Goal: Information Seeking & Learning: Understand process/instructions

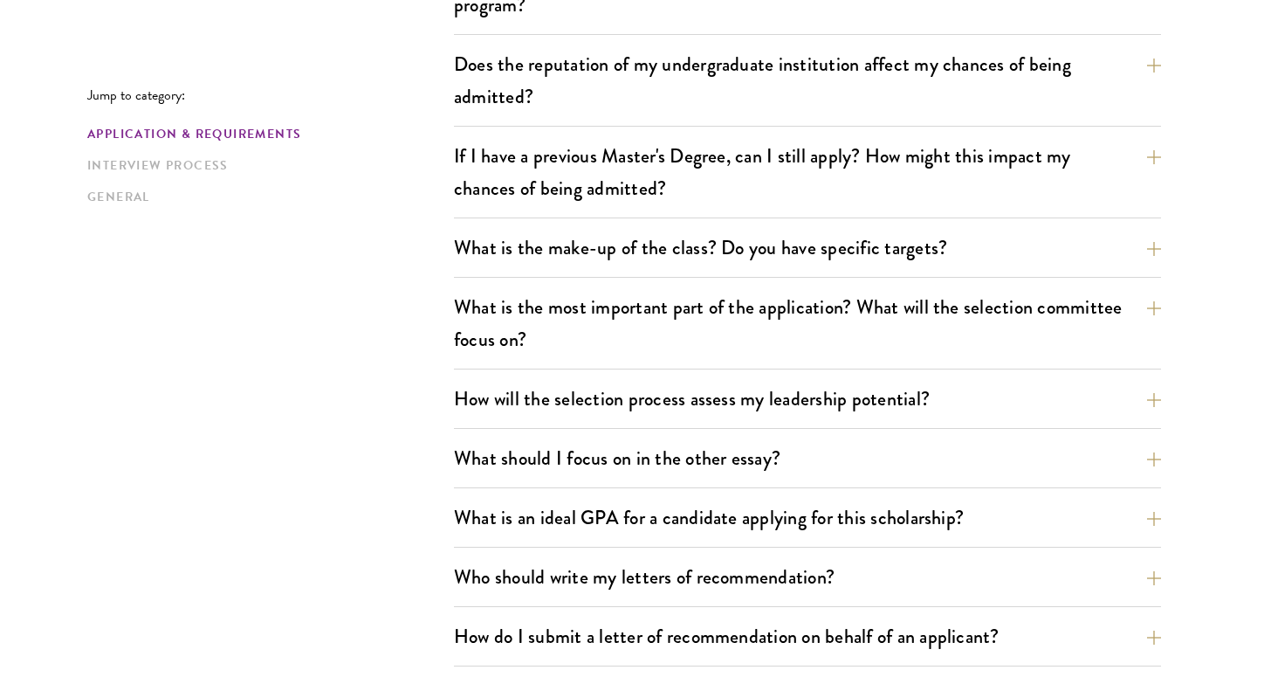
scroll to position [801, 0]
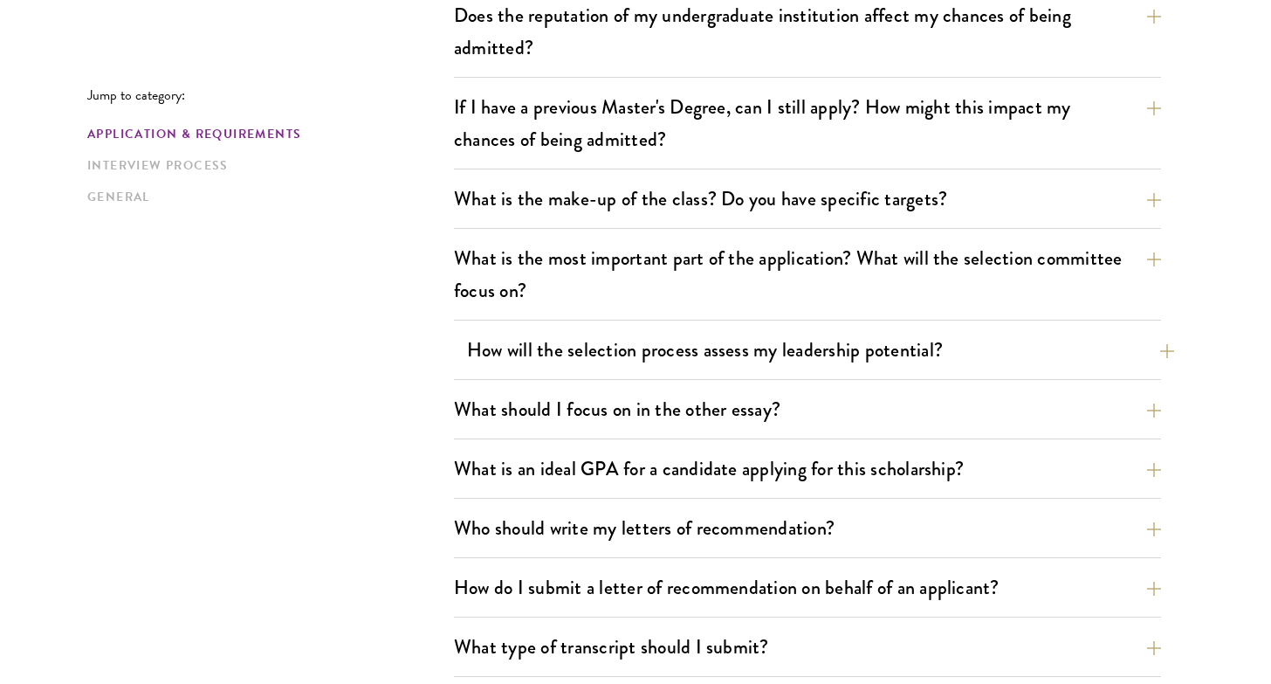
click at [831, 361] on button "How will the selection process assess my leadership potential?" at bounding box center [820, 349] width 707 height 39
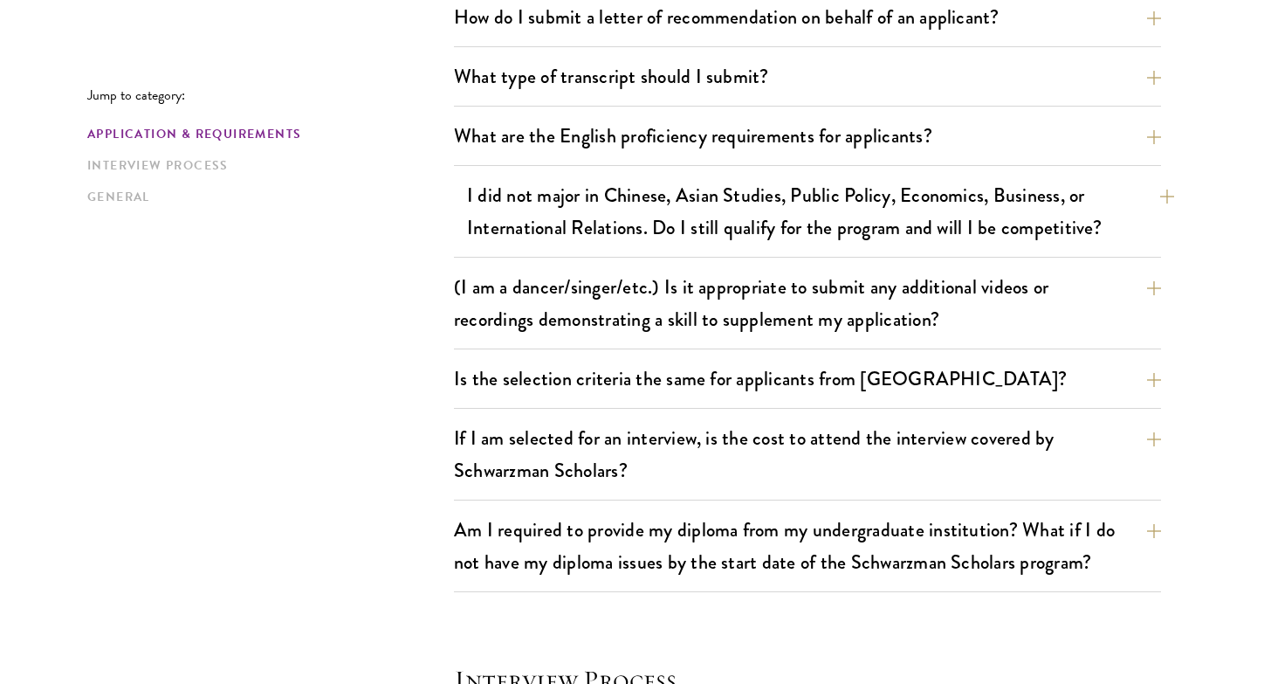
scroll to position [2292, 0]
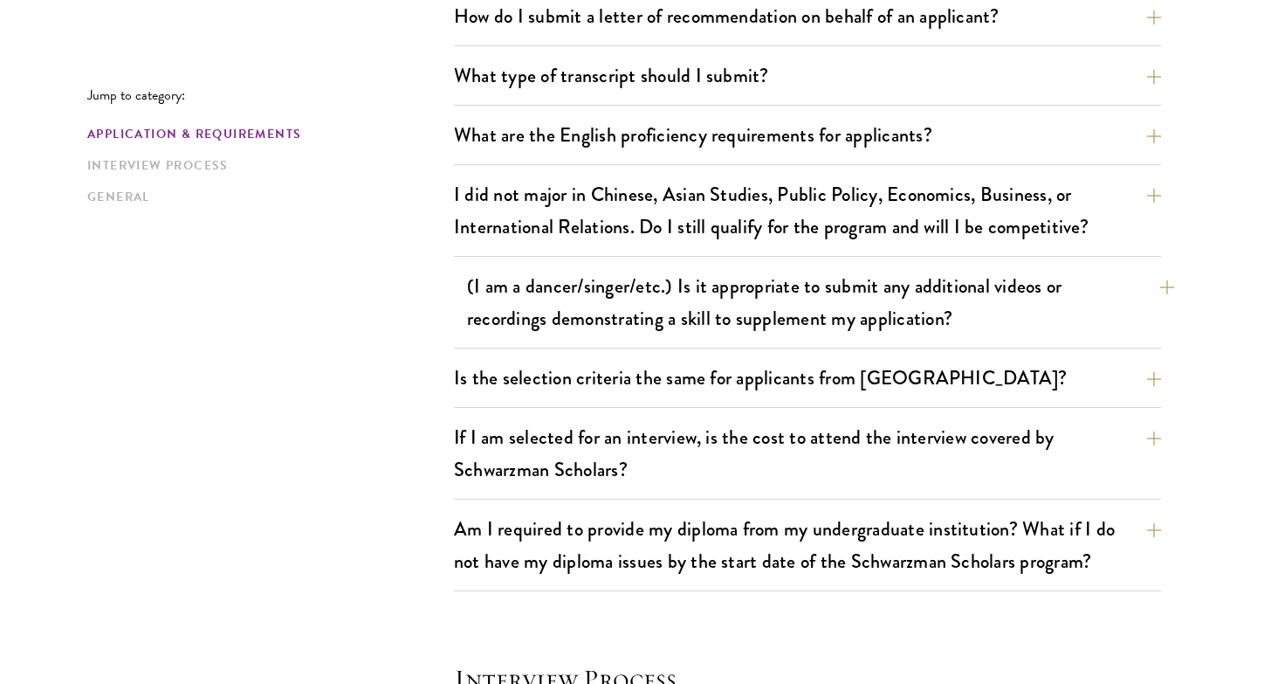
click at [703, 301] on button "(I am a dancer/singer/etc.) Is it appropriate to submit any additional videos o…" at bounding box center [820, 302] width 707 height 72
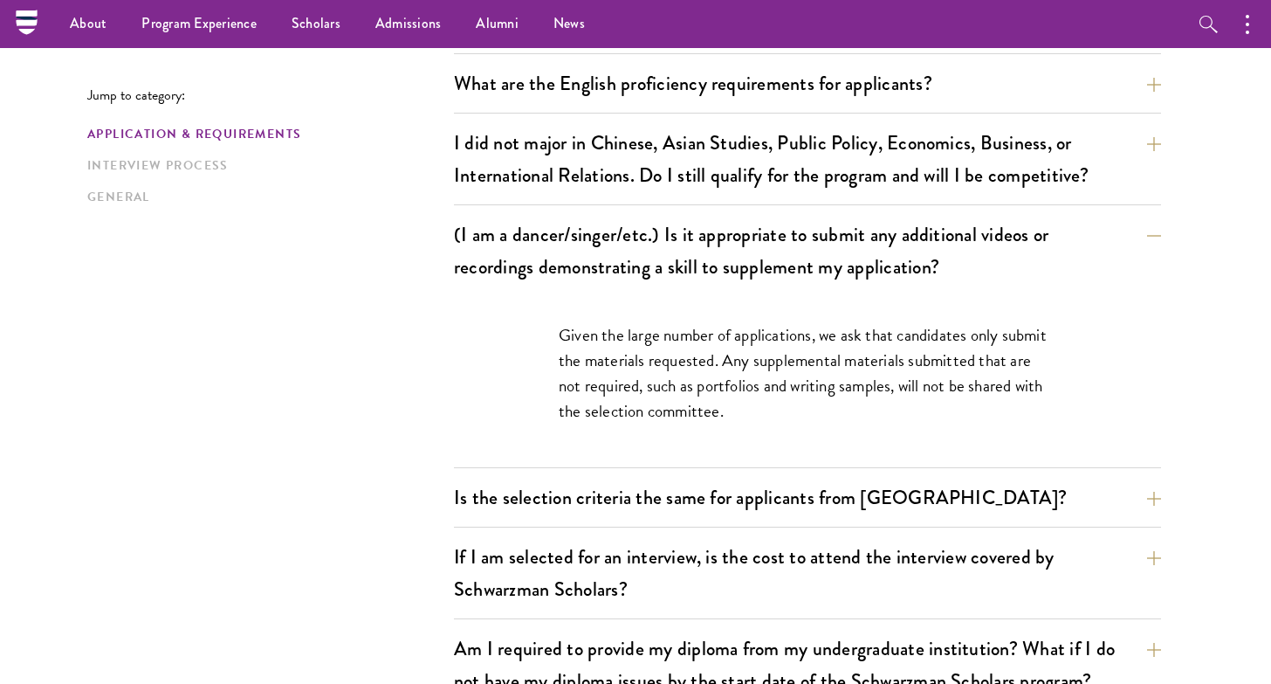
scroll to position [1423, 0]
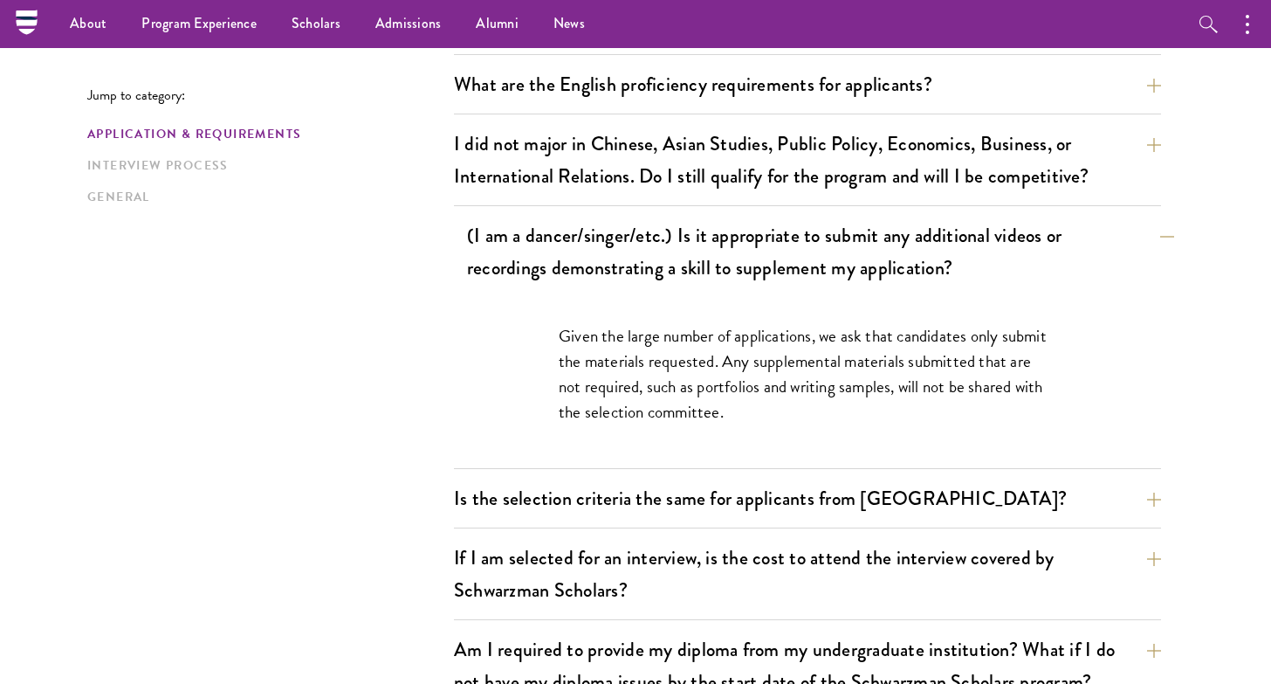
click at [680, 243] on button "(I am a dancer/singer/etc.) Is it appropriate to submit any additional videos o…" at bounding box center [820, 252] width 707 height 72
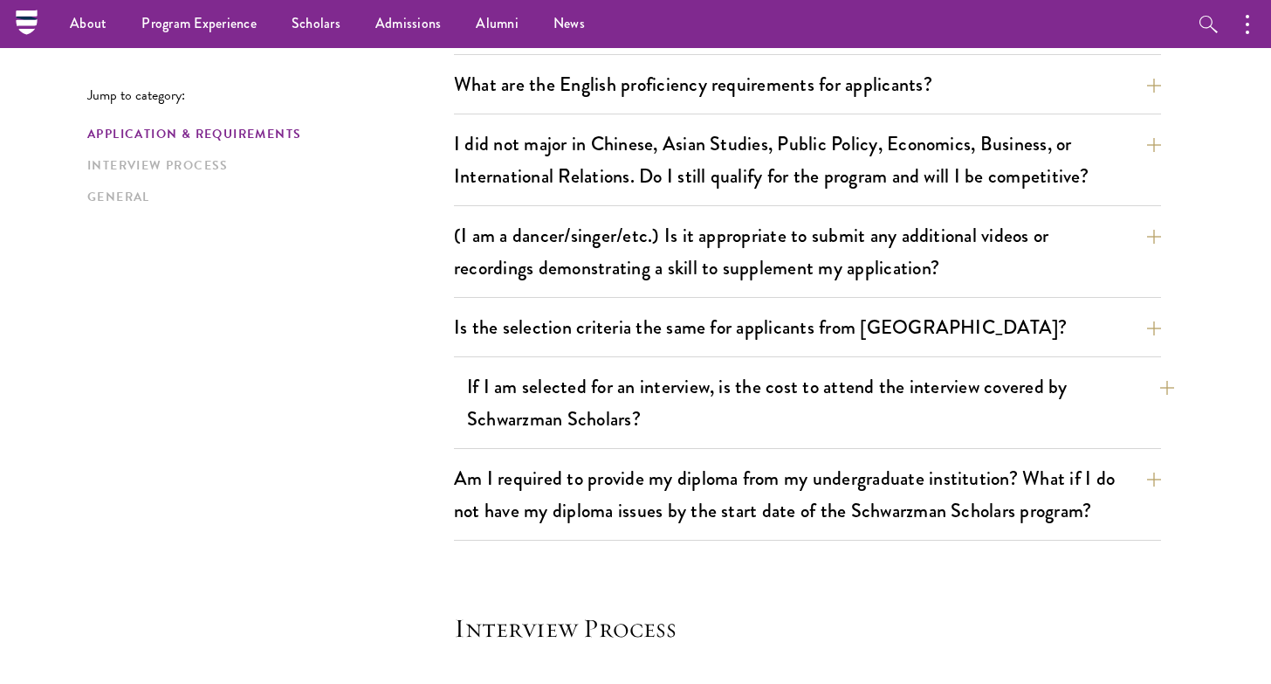
click at [647, 436] on button "If I am selected for an interview, is the cost to attend the interview covered …" at bounding box center [820, 403] width 707 height 72
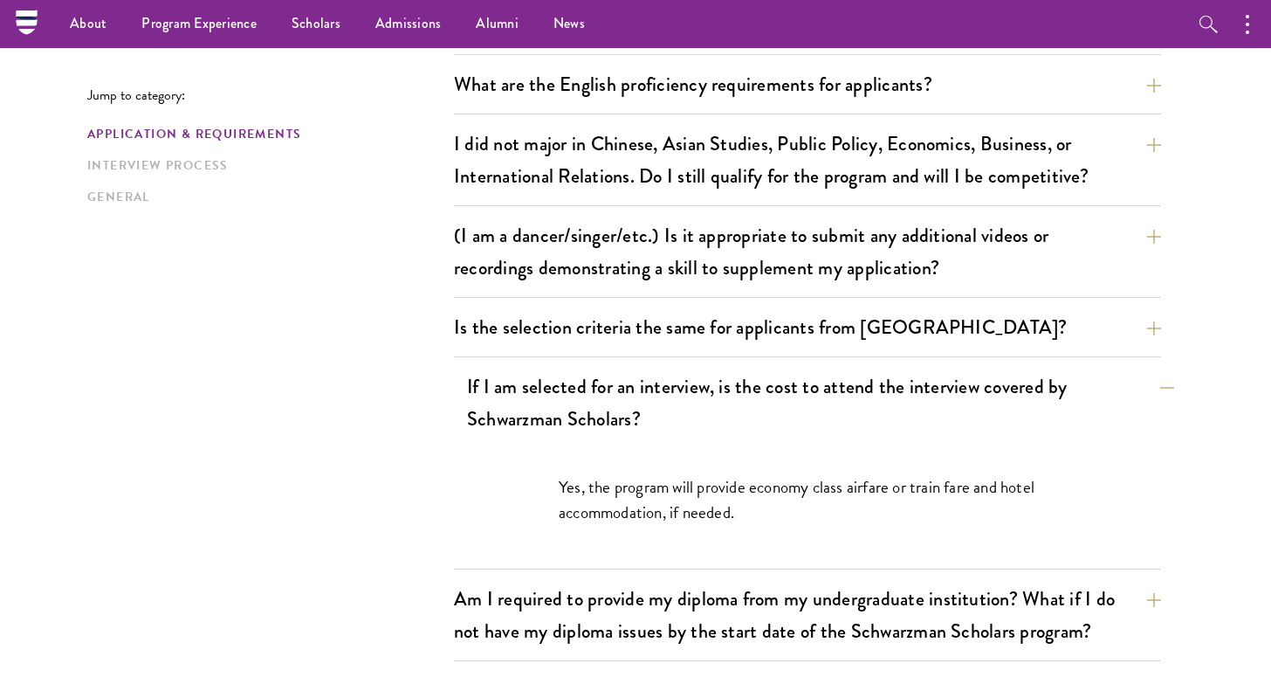
click at [648, 421] on button "If I am selected for an interview, is the cost to attend the interview covered …" at bounding box center [820, 403] width 707 height 72
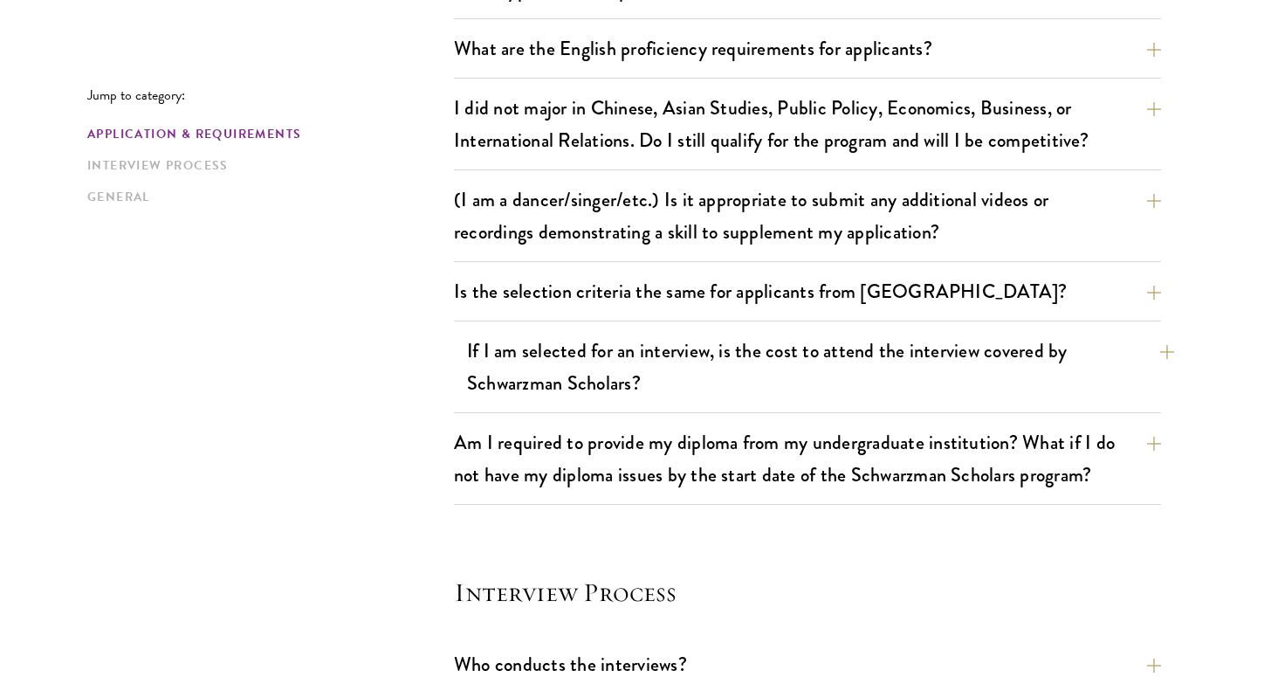
scroll to position [1460, 0]
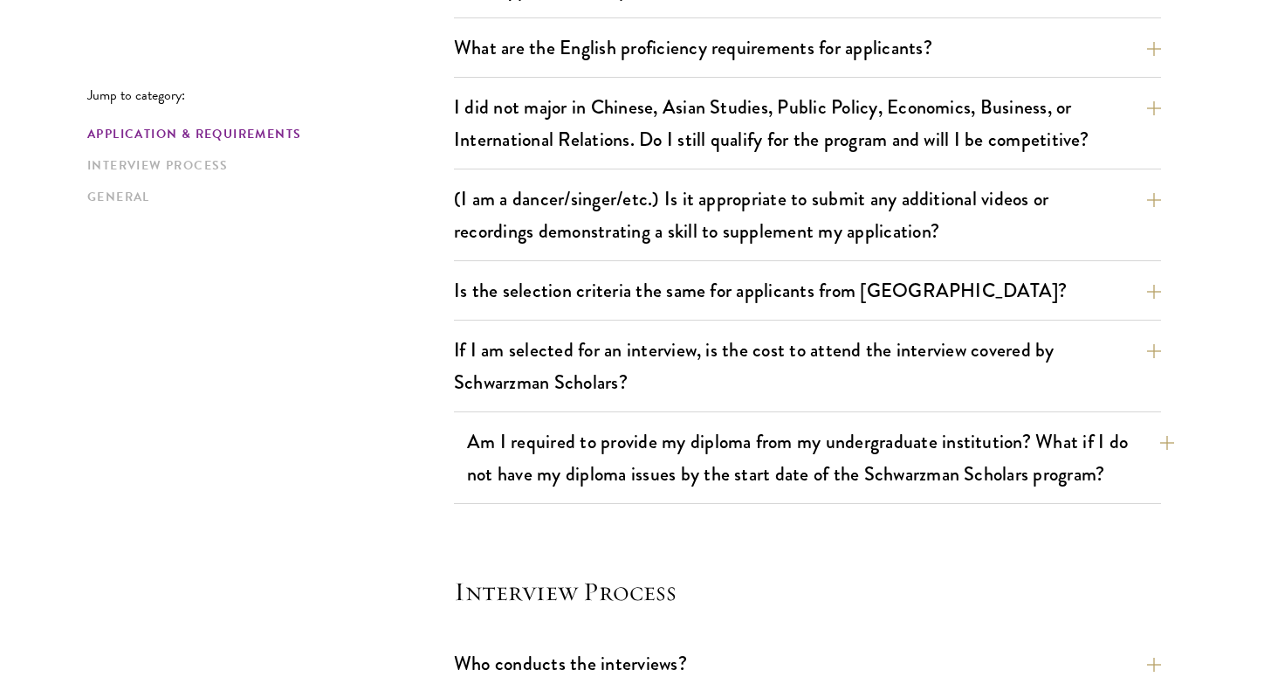
click at [658, 458] on button "Am I required to provide my diploma from my undergraduate institution? What if …" at bounding box center [820, 458] width 707 height 72
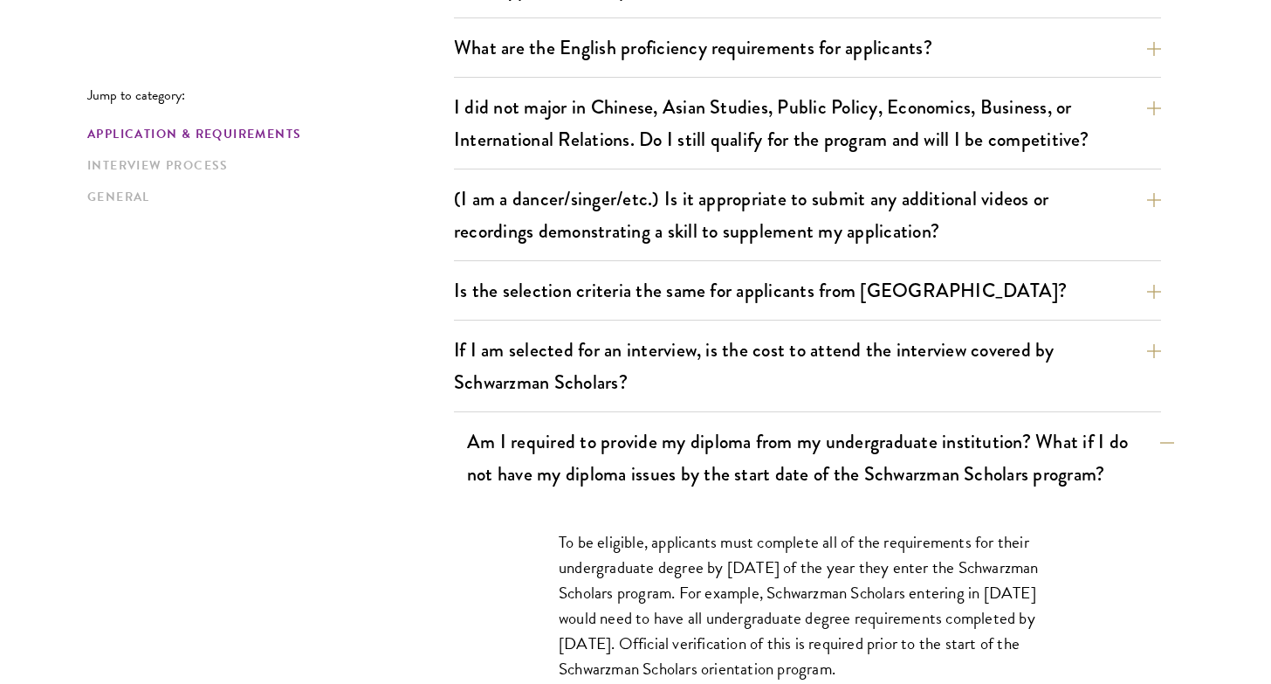
click at [658, 458] on button "Am I required to provide my diploma from my undergraduate institution? What if …" at bounding box center [820, 458] width 707 height 72
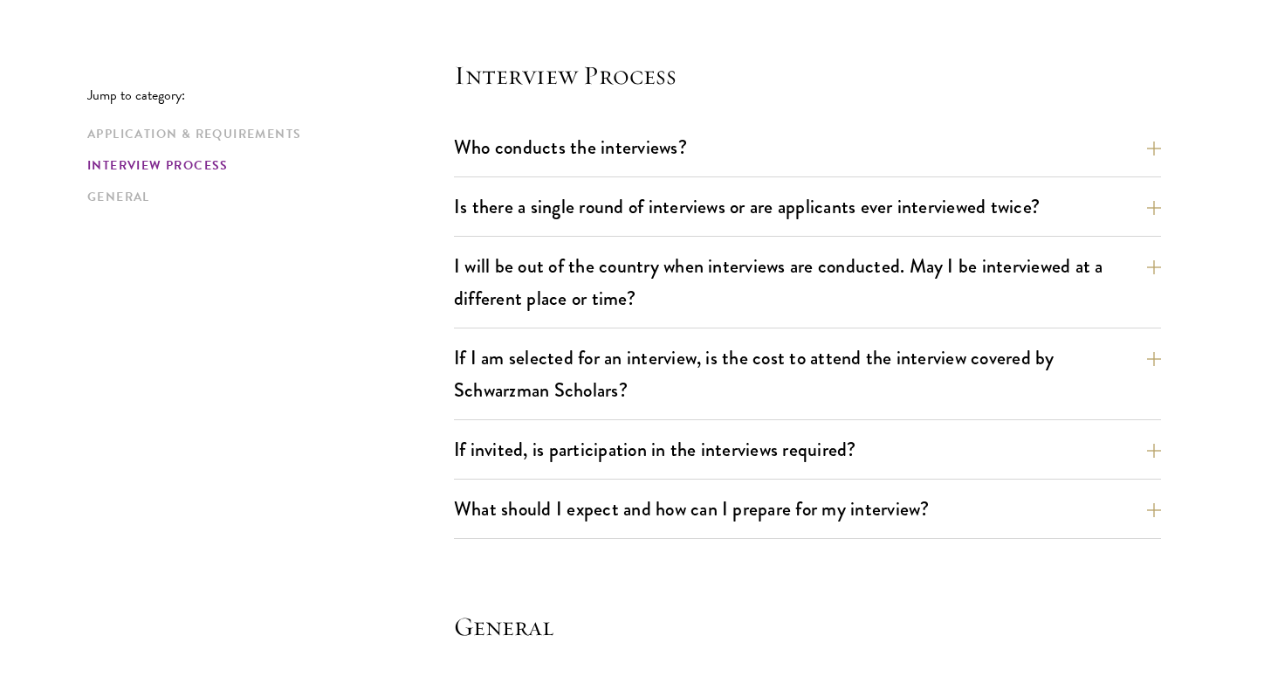
scroll to position [1975, 0]
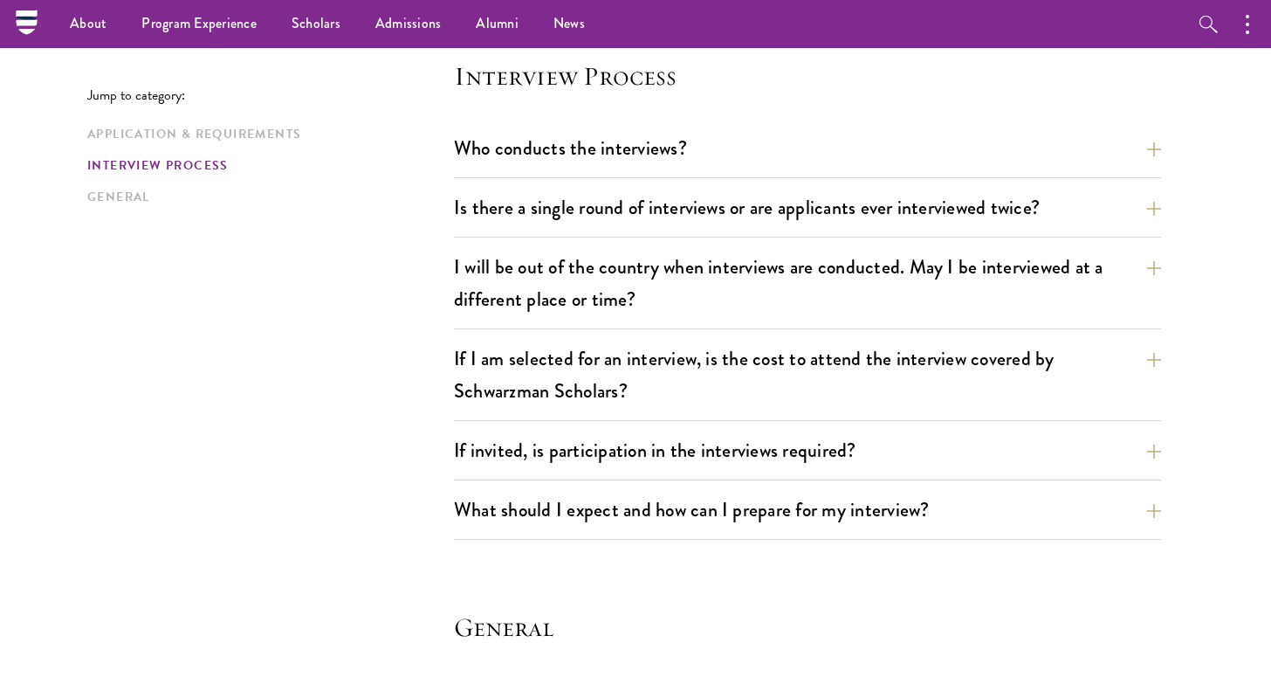
click at [708, 170] on div "Who conducts the interviews? Interview panelists are distinguished senior figur…" at bounding box center [807, 153] width 707 height 50
click at [719, 197] on button "Is there a single round of interviews or are applicants ever interviewed twice?" at bounding box center [820, 207] width 707 height 39
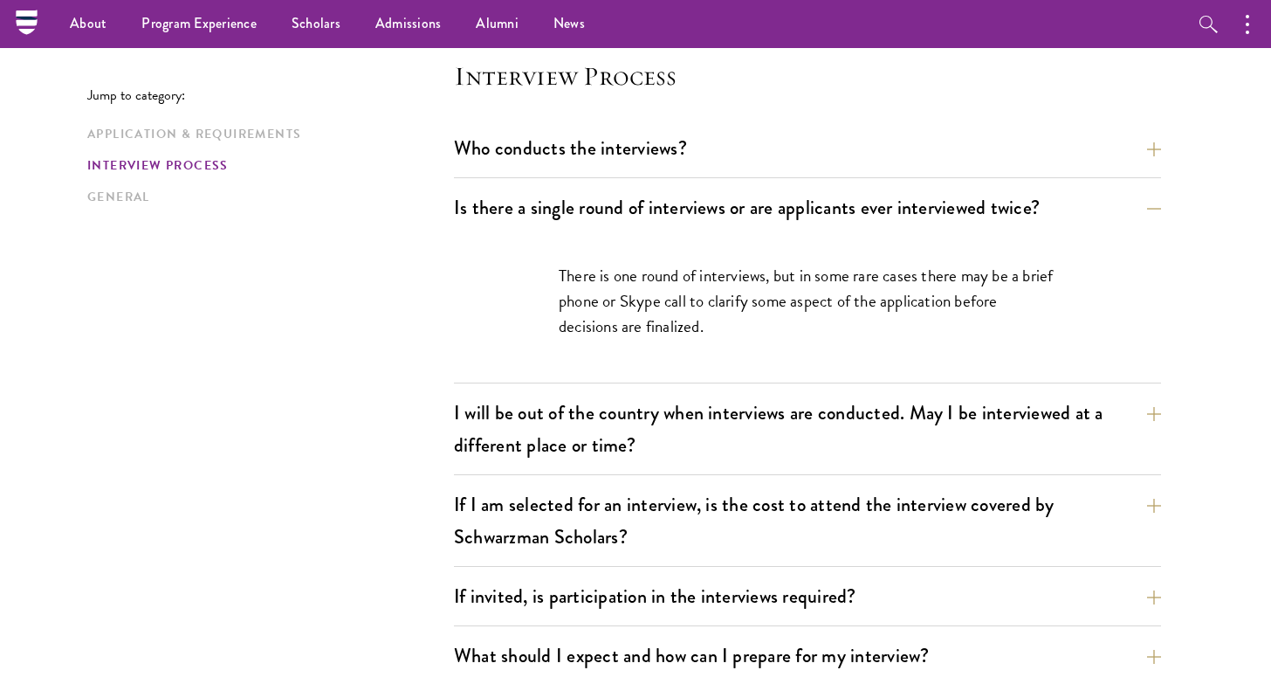
click at [719, 168] on div "Who conducts the interviews? Interview panelists are distinguished senior figur…" at bounding box center [807, 153] width 707 height 50
click at [644, 146] on button "Who conducts the interviews?" at bounding box center [820, 147] width 707 height 39
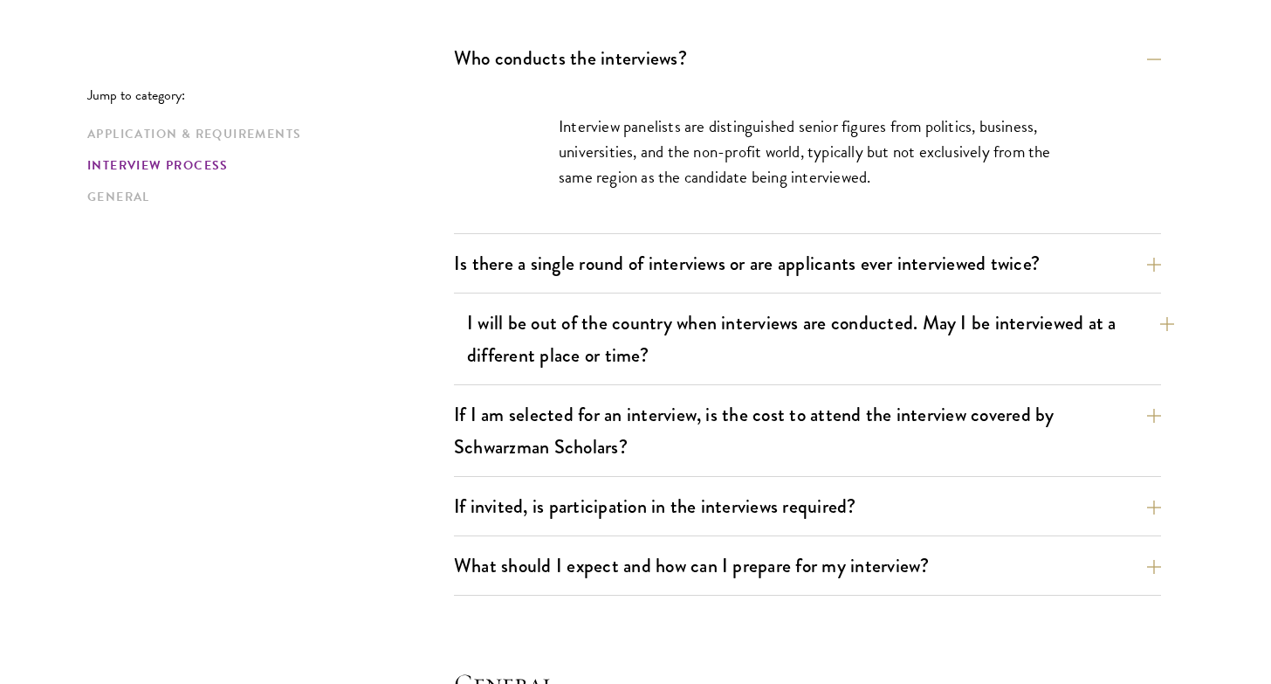
scroll to position [2068, 0]
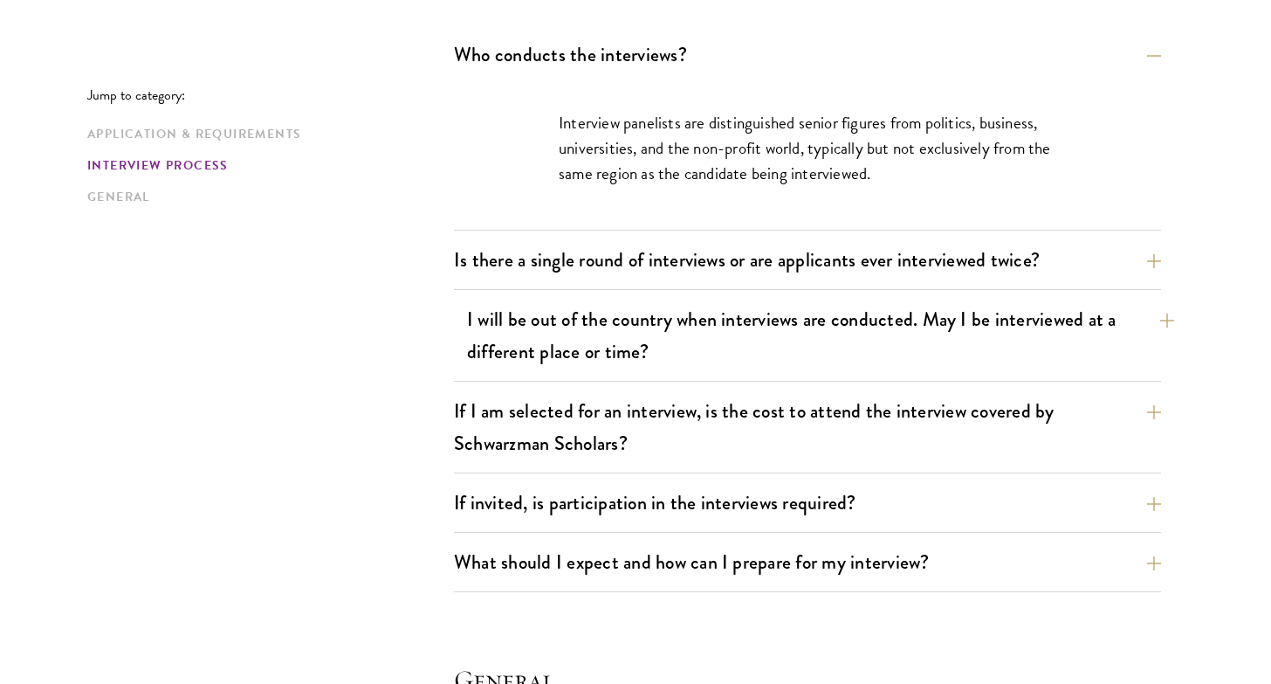
click at [720, 329] on button "I will be out of the country when interviews are conducted. May I be interviewe…" at bounding box center [820, 335] width 707 height 72
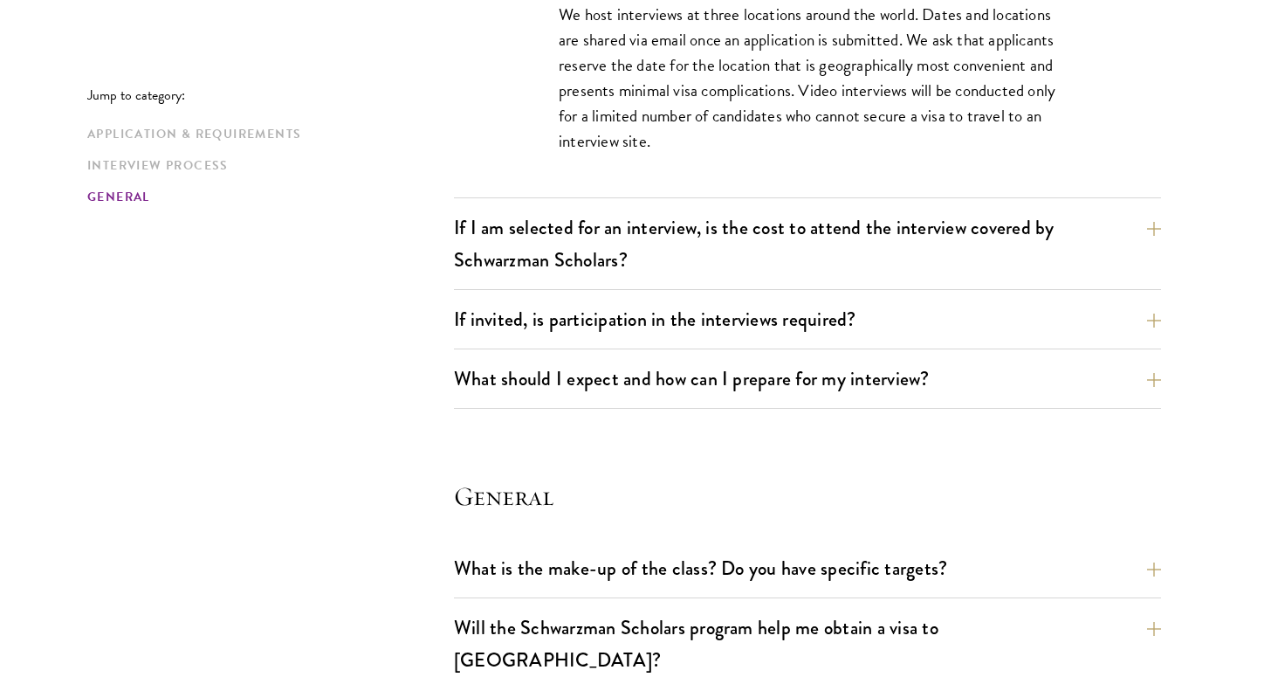
scroll to position [2328, 0]
click at [778, 323] on button "If invited, is participation in the interviews required?" at bounding box center [820, 318] width 707 height 39
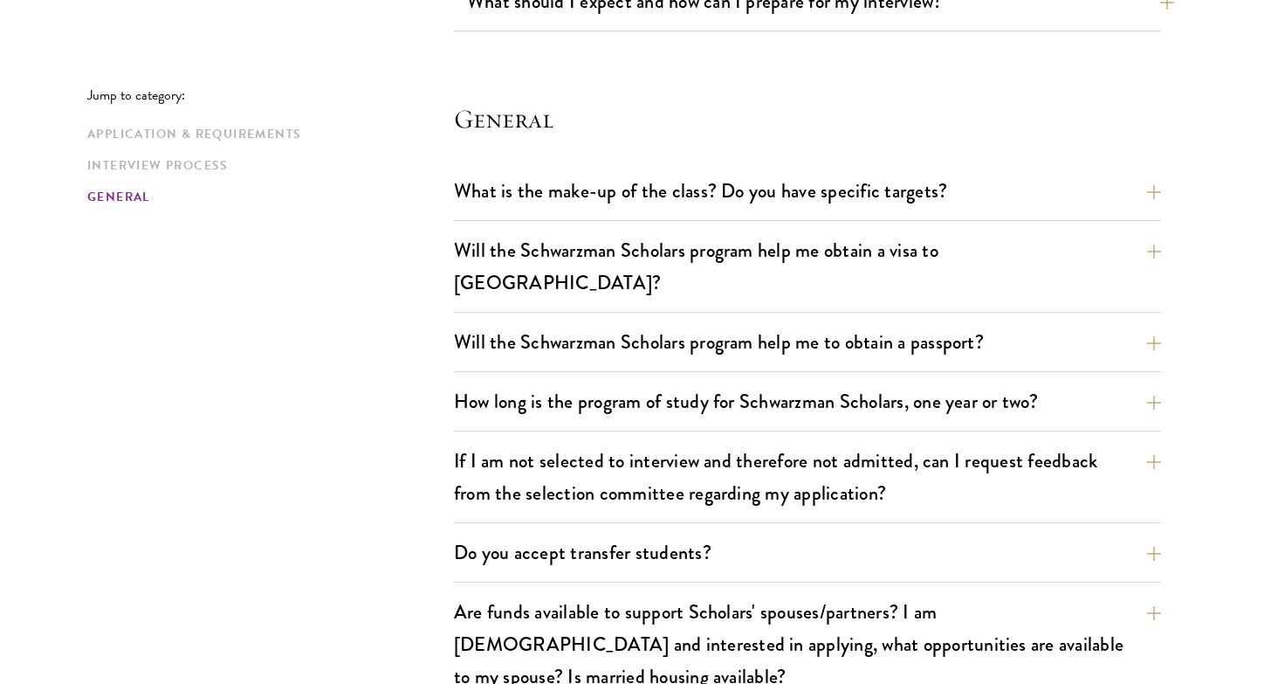
scroll to position [2781, 0]
